Goal: Check status: Check status

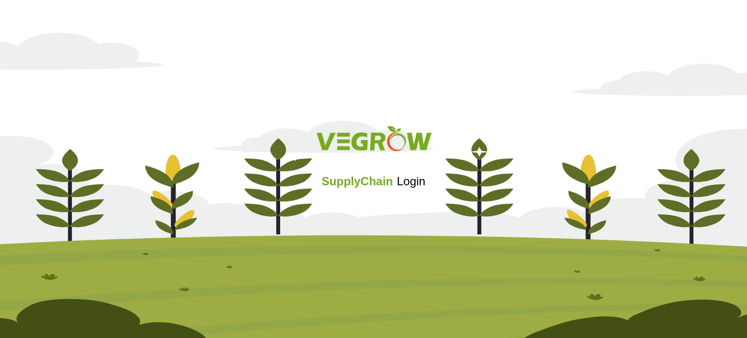
click at [165, 154] on div at bounding box center [374, 141] width 728 height 40
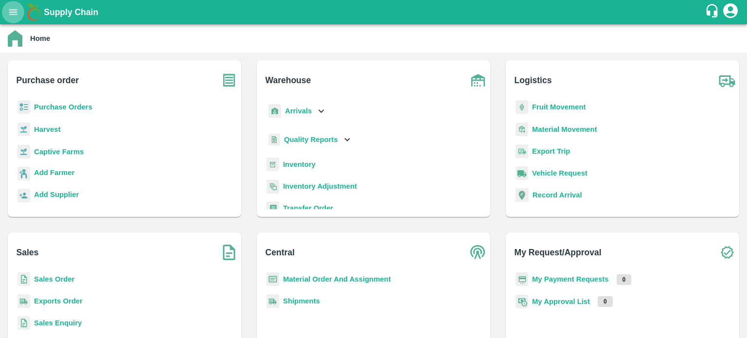
click at [15, 11] on icon "open drawer" at bounding box center [13, 12] width 11 height 11
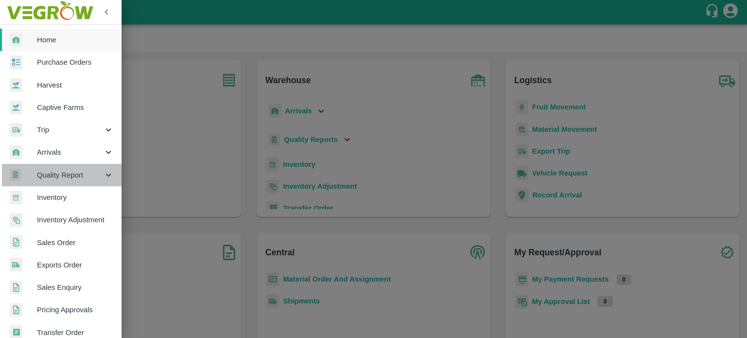
click at [89, 181] on div "Quality Report" at bounding box center [61, 175] width 122 height 22
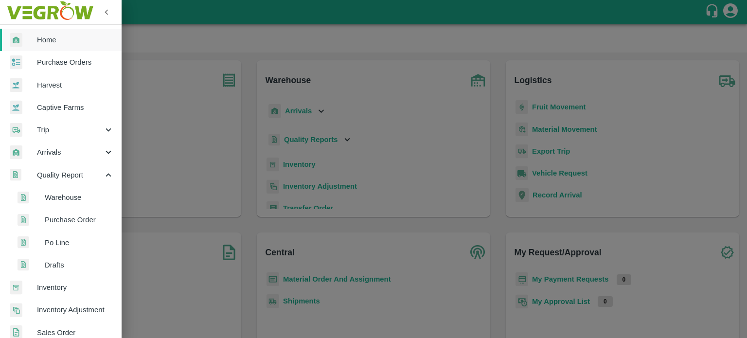
click at [83, 196] on span "Warehouse" at bounding box center [79, 197] width 69 height 11
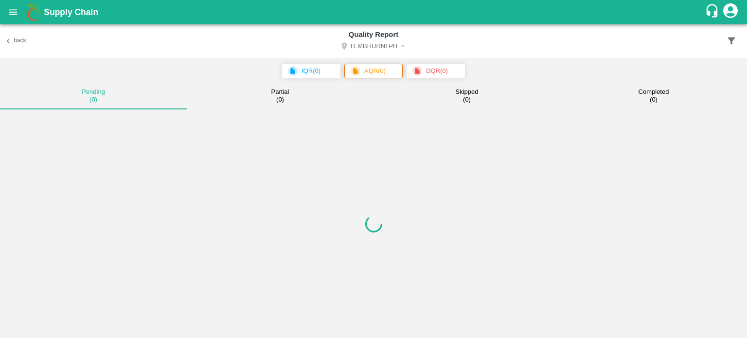
click at [731, 49] on button "button" at bounding box center [731, 41] width 18 height 18
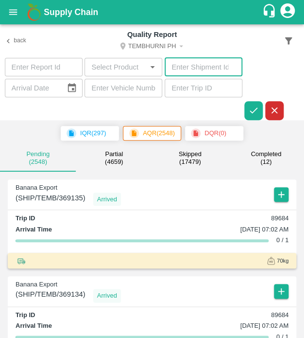
click at [181, 71] on input "number" at bounding box center [204, 67] width 78 height 18
type input "179442"
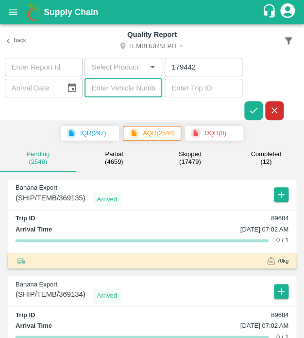
click at [136, 89] on input "text" at bounding box center [124, 88] width 78 height 18
type input "179442"
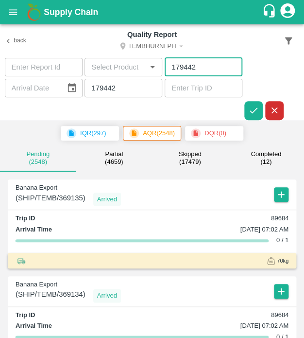
click at [197, 63] on input "179442" at bounding box center [204, 67] width 78 height 18
type input "1"
click at [257, 111] on icon "button" at bounding box center [254, 110] width 11 height 11
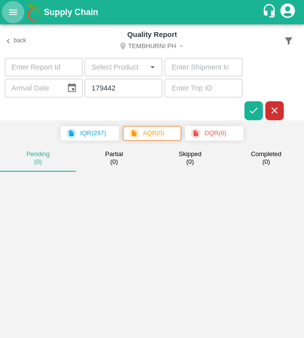
click at [18, 5] on button "open drawer" at bounding box center [13, 12] width 22 height 22
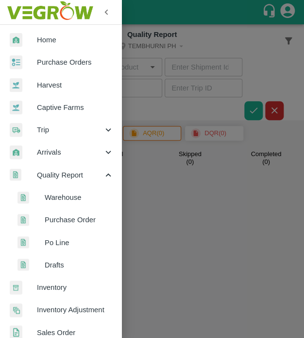
click at [84, 213] on li "Purchase Order" at bounding box center [65, 220] width 114 height 22
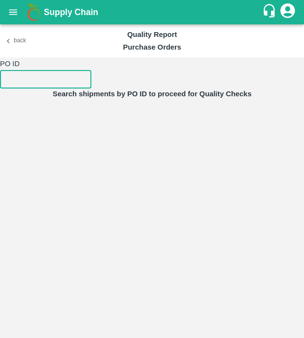
click at [30, 87] on input "number" at bounding box center [45, 79] width 91 height 18
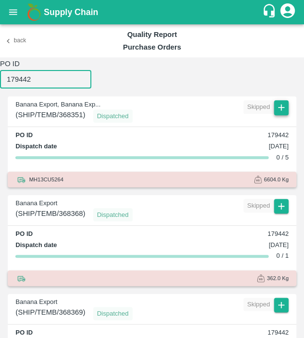
type input "179442"
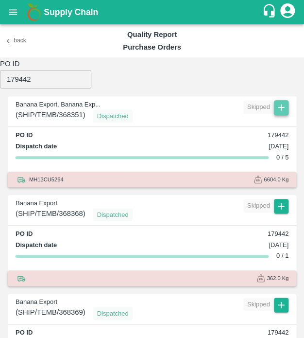
click at [282, 109] on icon "button" at bounding box center [281, 107] width 11 height 11
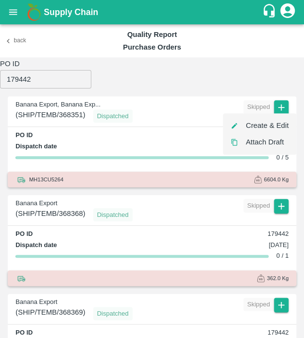
click at [9, 8] on div at bounding box center [152, 169] width 304 height 338
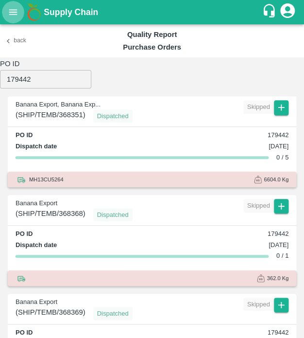
click at [8, 12] on icon "open drawer" at bounding box center [13, 12] width 11 height 11
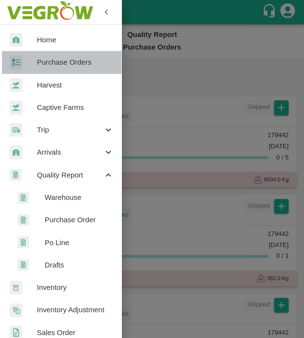
click at [78, 56] on link "Purchase Orders" at bounding box center [61, 62] width 122 height 22
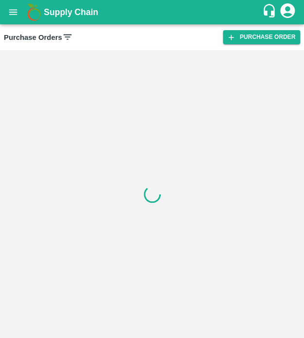
click at [69, 38] on icon at bounding box center [67, 37] width 11 height 11
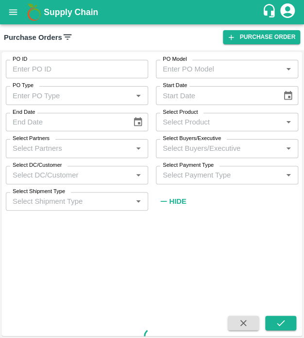
click at [68, 33] on icon at bounding box center [67, 37] width 11 height 11
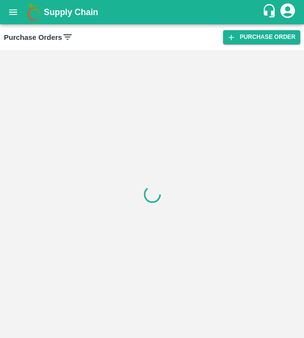
click at [68, 33] on icon at bounding box center [67, 37] width 11 height 11
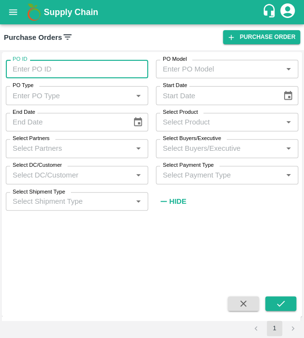
click at [84, 62] on input "PO ID" at bounding box center [77, 69] width 142 height 18
type input "179442"
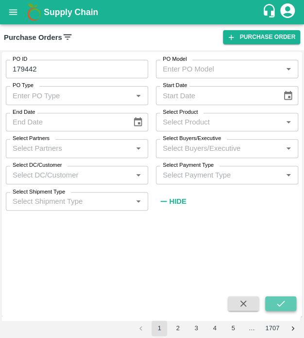
click at [276, 297] on button "submit" at bounding box center [281, 303] width 31 height 15
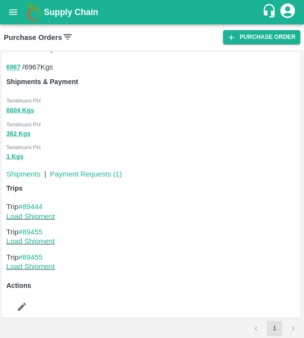
scroll to position [325, 0]
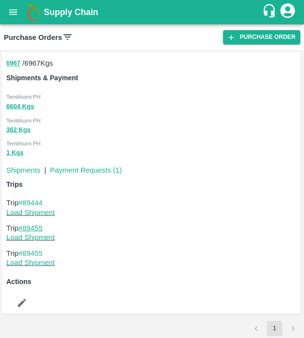
click at [37, 224] on link "#89455" at bounding box center [30, 228] width 24 height 8
